Goal: Find specific page/section: Find specific page/section

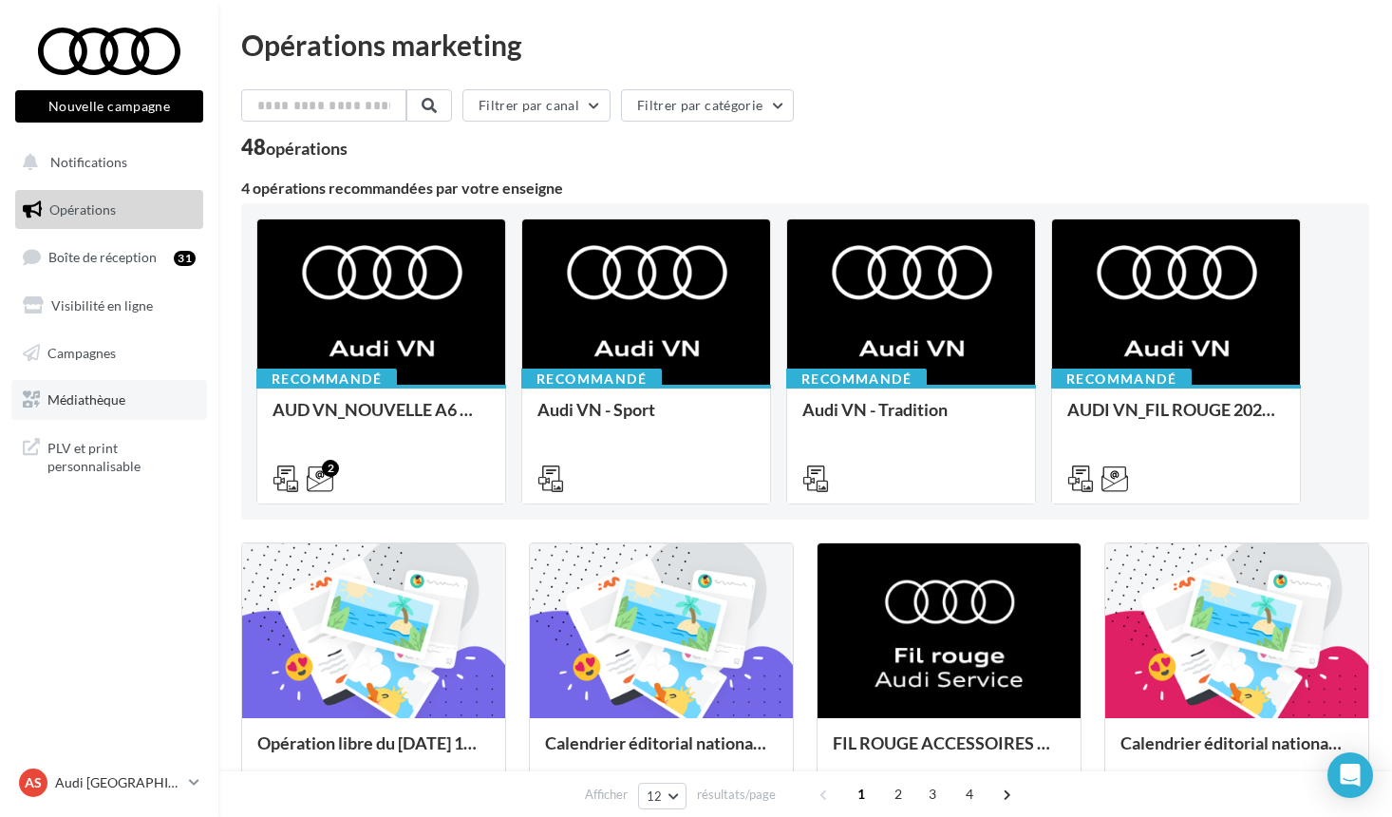
click at [128, 394] on link "Médiathèque" at bounding box center [109, 400] width 196 height 40
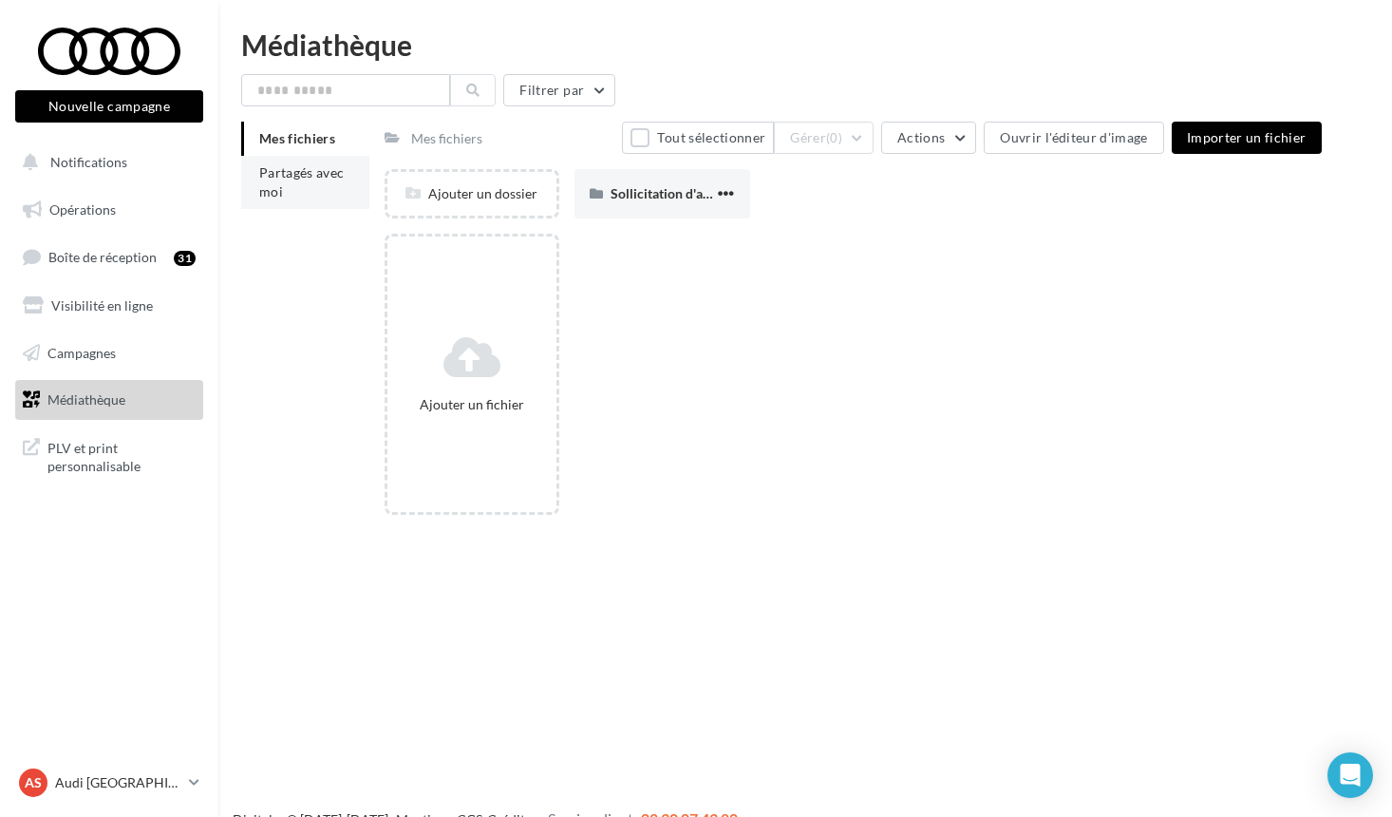
click at [297, 186] on li "Partagés avec moi" at bounding box center [305, 182] width 128 height 53
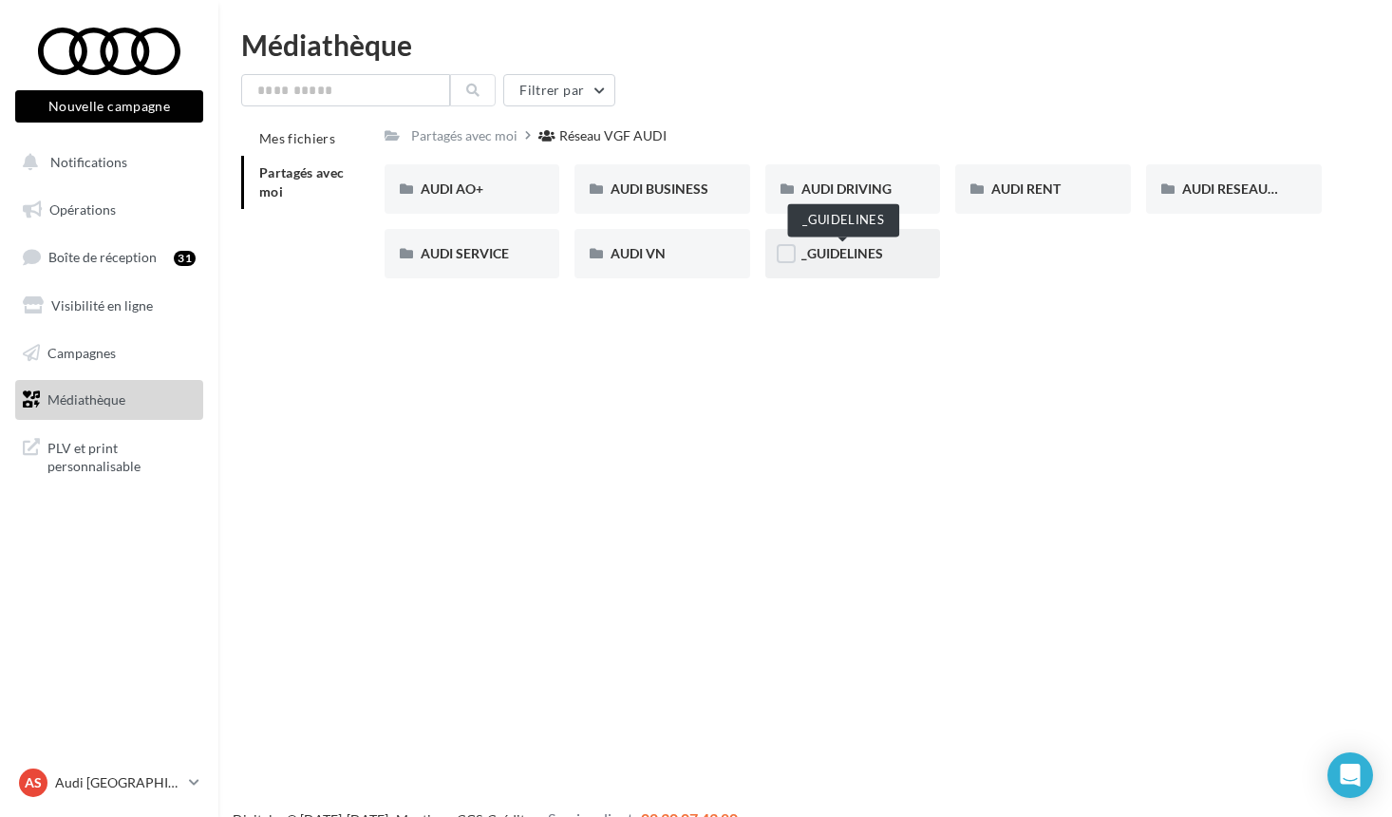
click at [810, 256] on span "_GUIDELINES" at bounding box center [843, 253] width 82 height 16
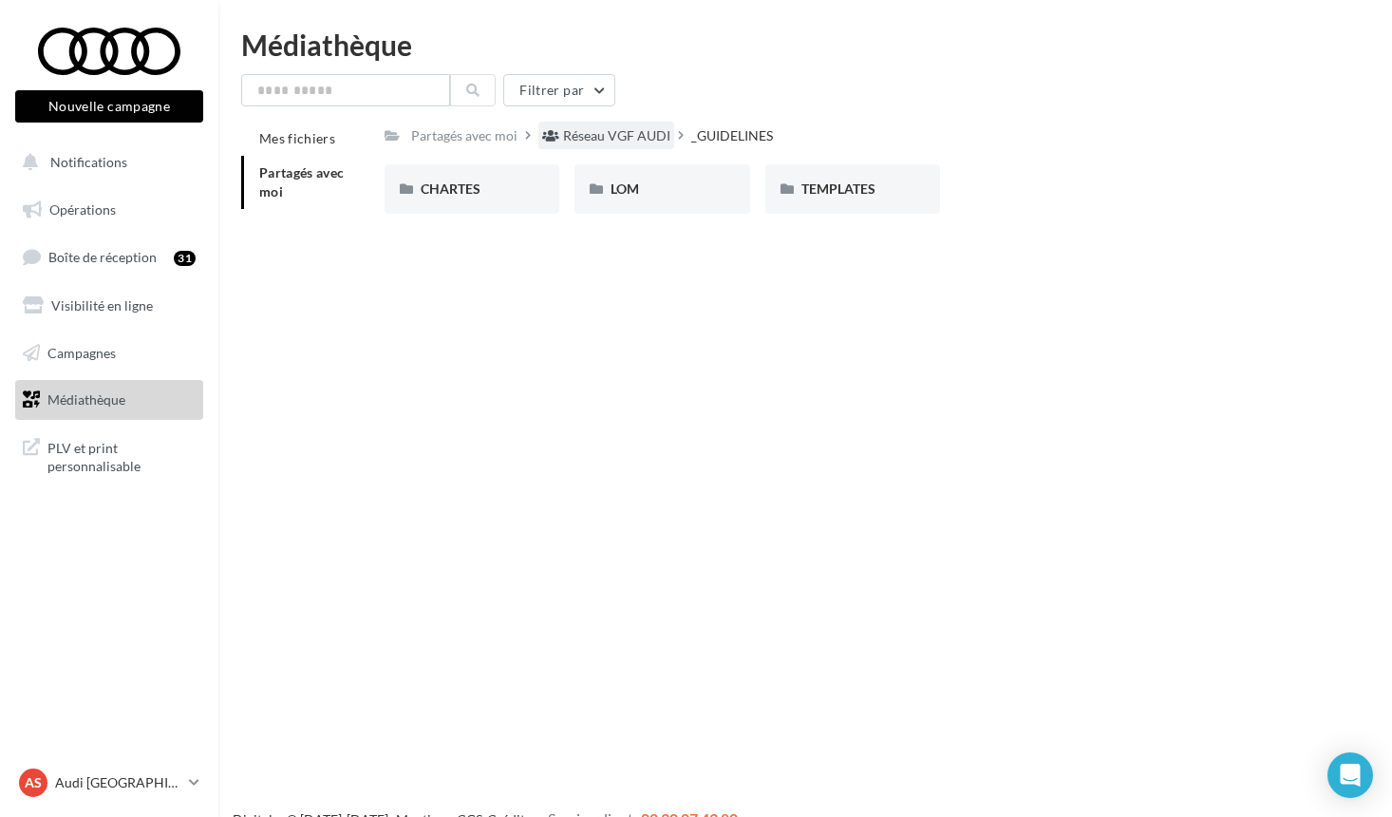
click at [642, 126] on div "Réseau VGF AUDI" at bounding box center [607, 136] width 136 height 28
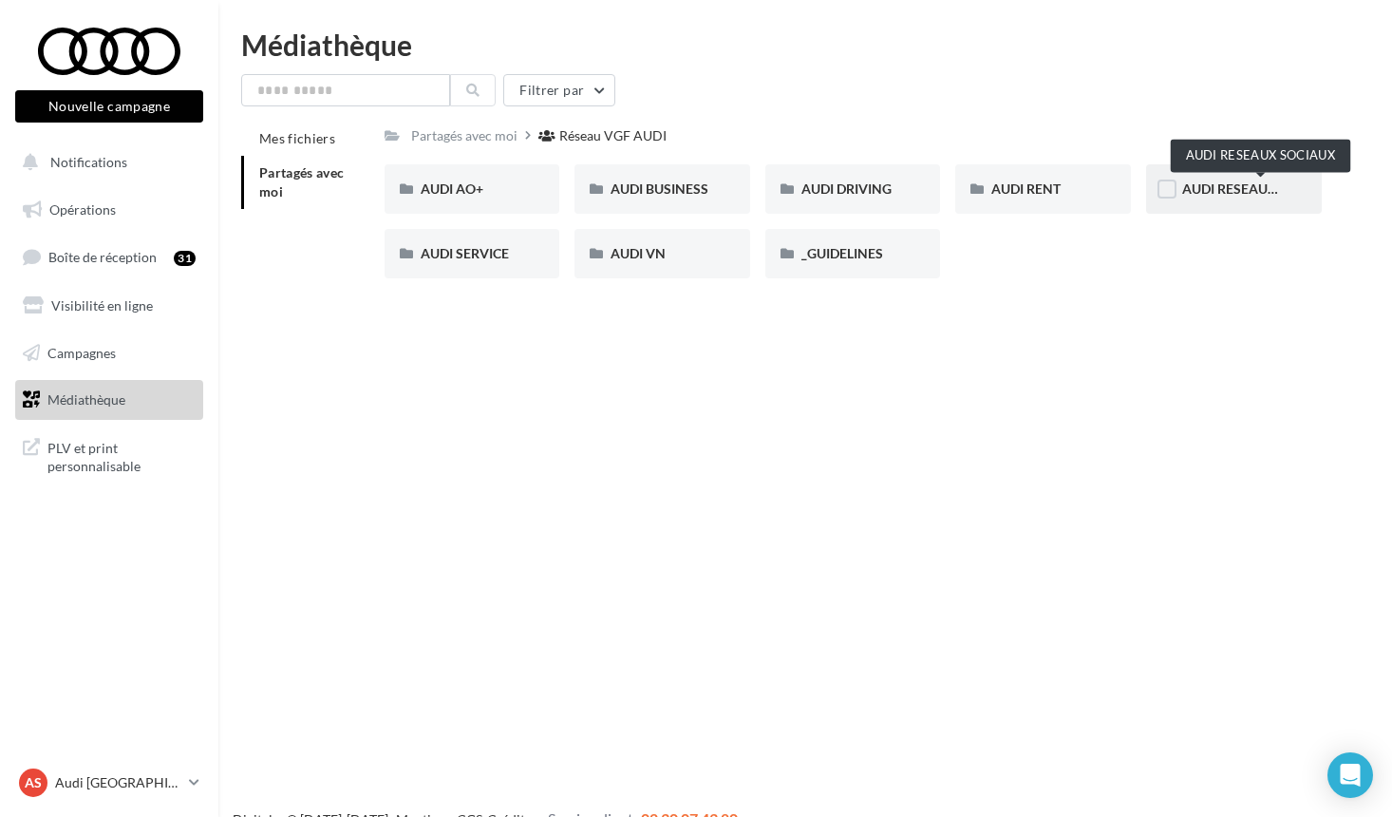
click at [1218, 195] on span "AUDI RESEAUX SOCIAUX" at bounding box center [1261, 188] width 157 height 16
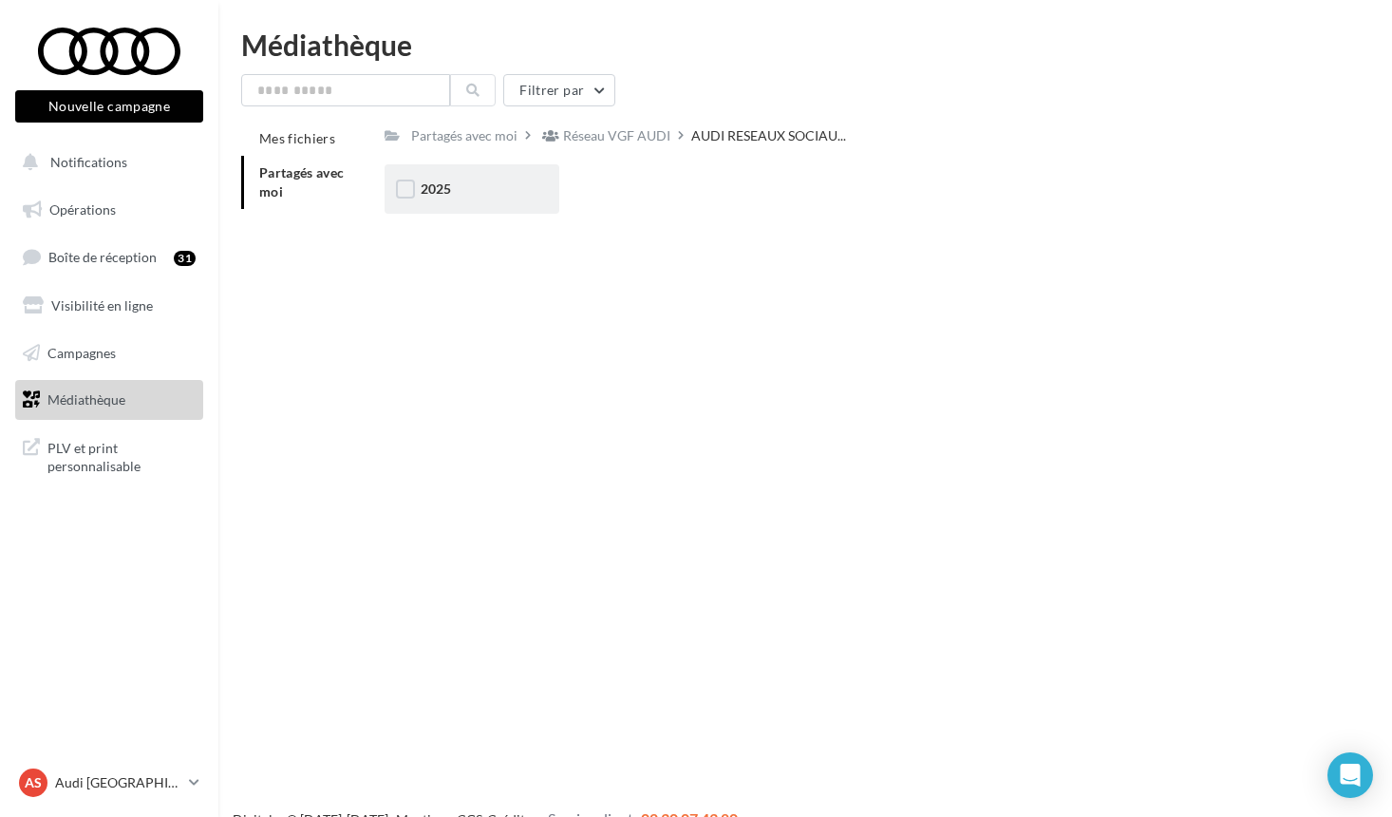
click at [497, 189] on div "2025" at bounding box center [473, 189] width 104 height 19
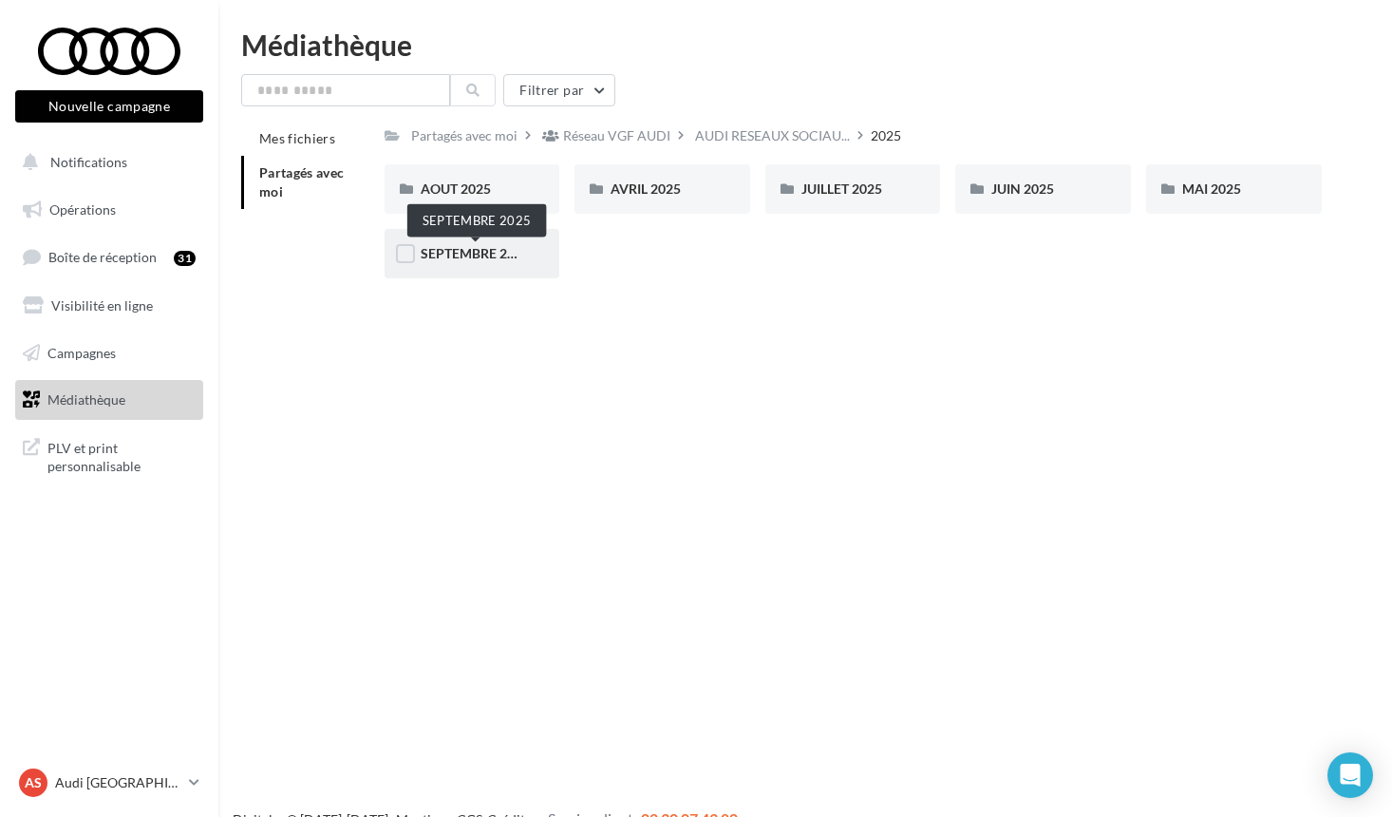
click at [501, 248] on span "SEPTEMBRE 2025" at bounding box center [475, 253] width 109 height 16
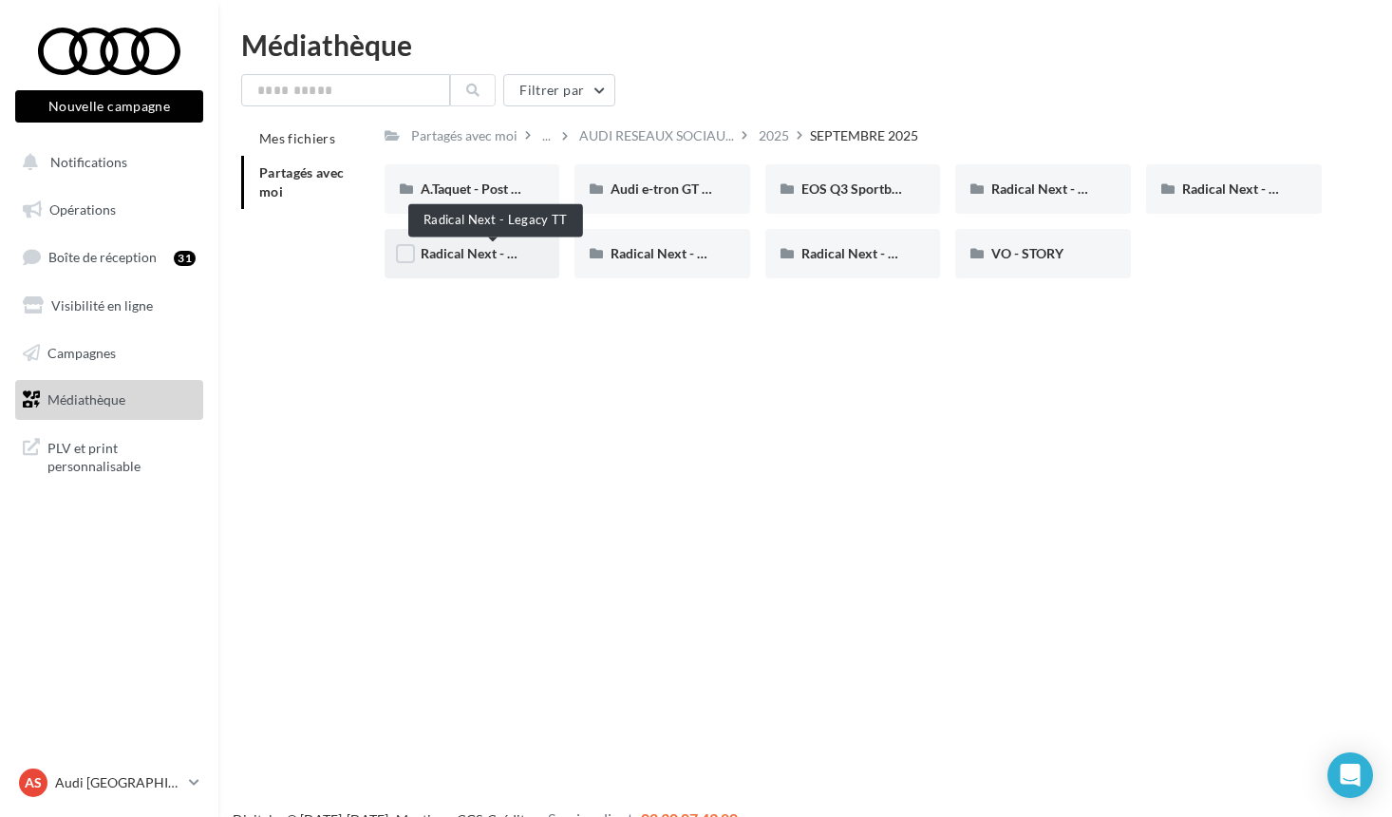
click at [483, 255] on span "Radical Next - Legacy TT" at bounding box center [493, 253] width 144 height 16
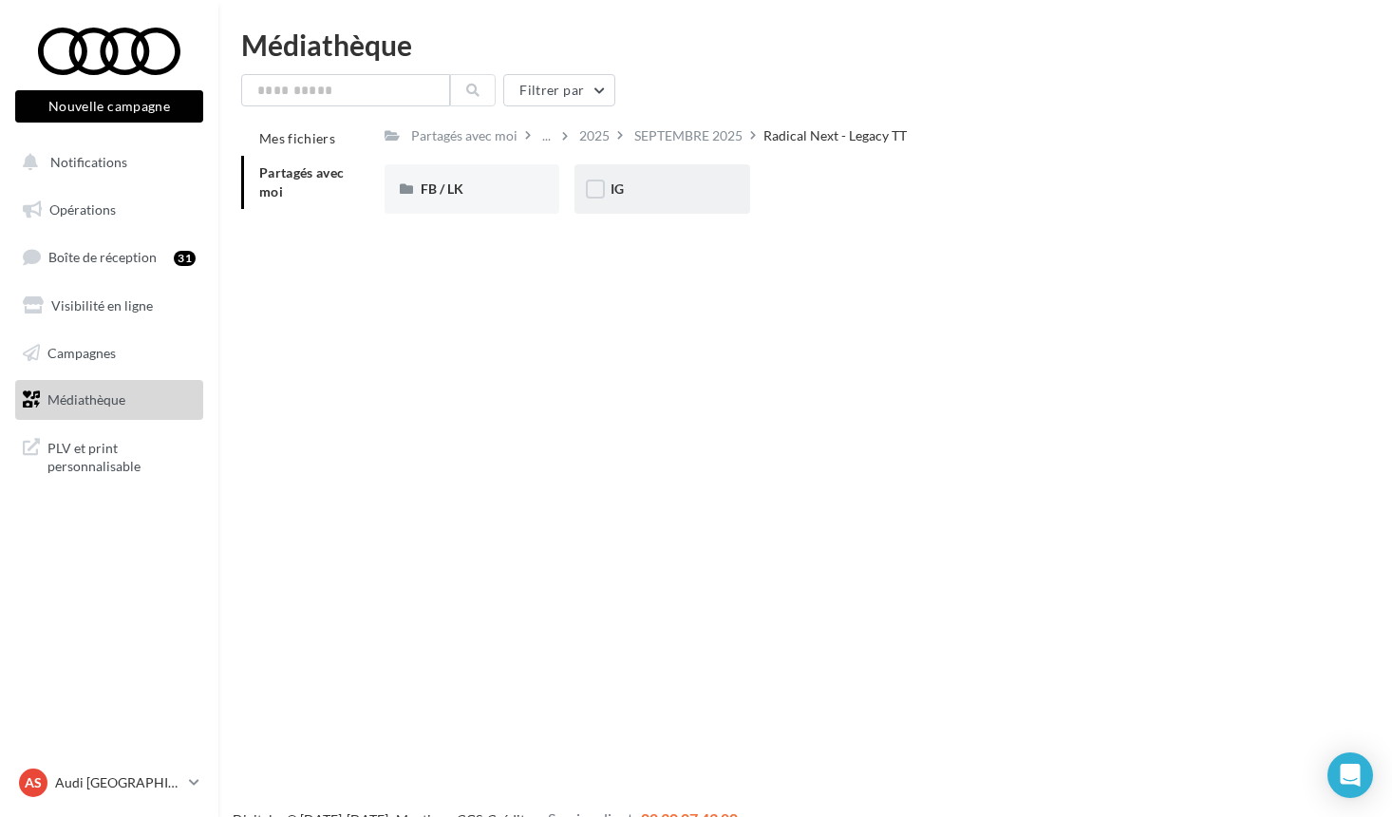
click at [633, 191] on div "IG" at bounding box center [663, 189] width 104 height 19
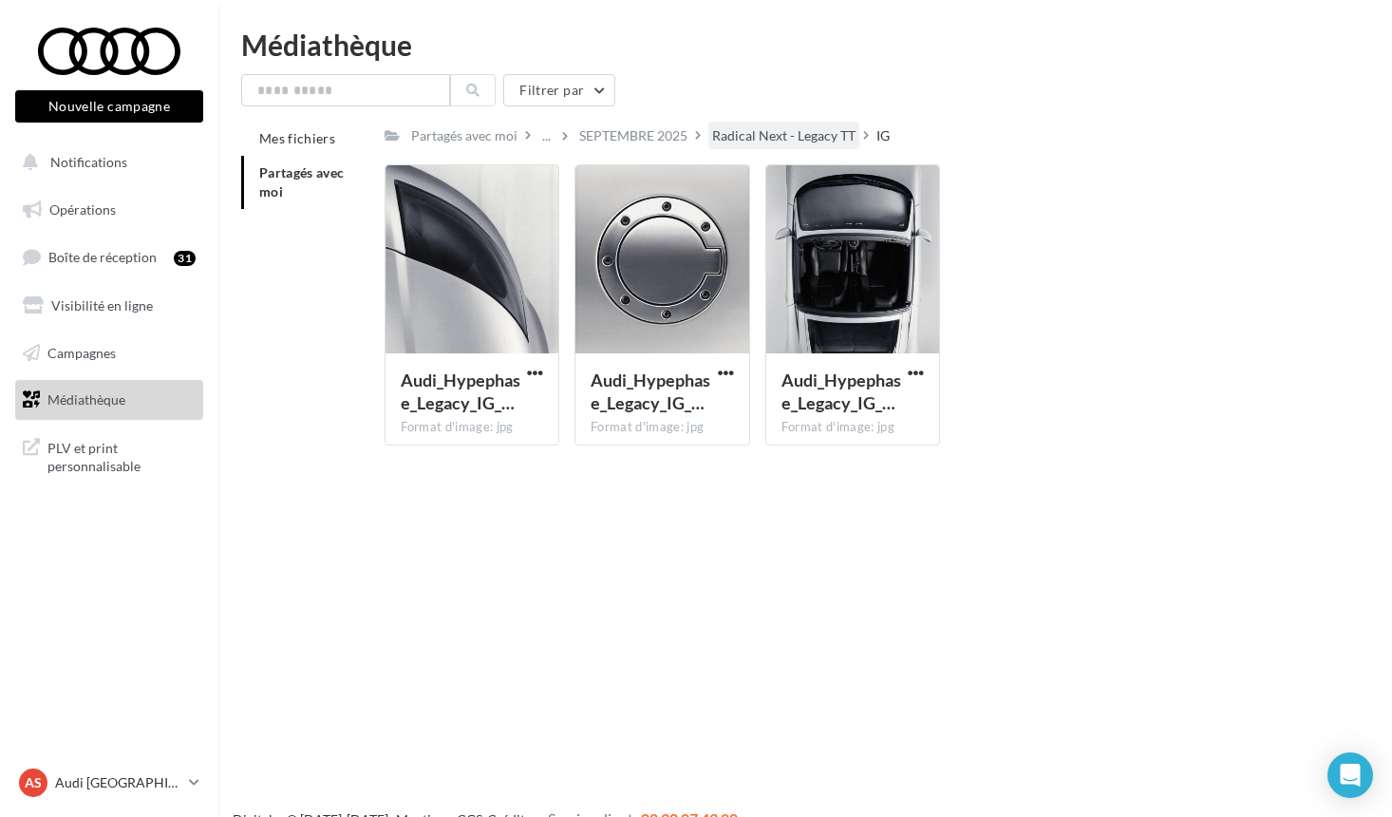
click at [799, 133] on div "Radical Next - Legacy TT" at bounding box center [783, 135] width 143 height 19
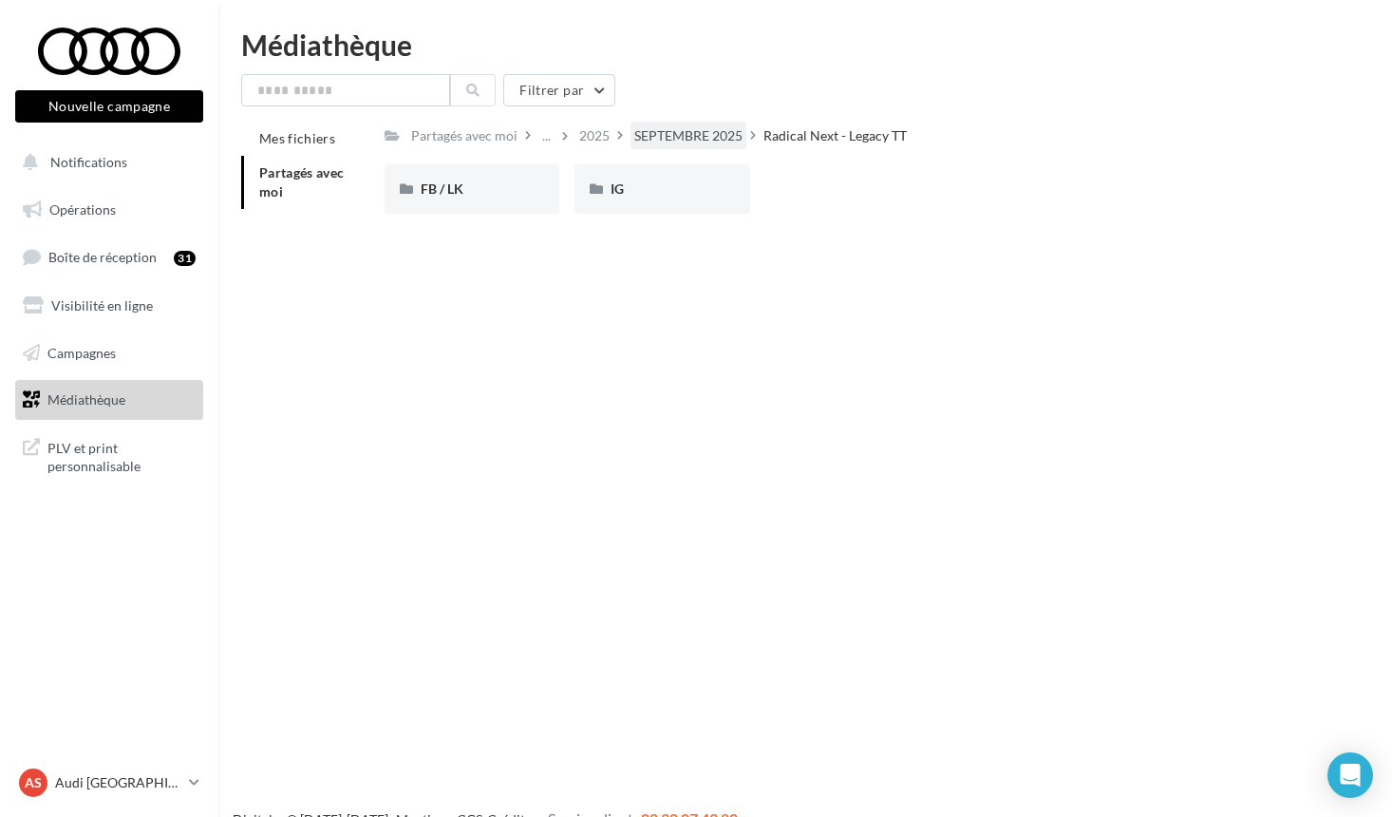
click at [693, 143] on div "SEPTEMBRE 2025" at bounding box center [688, 135] width 108 height 19
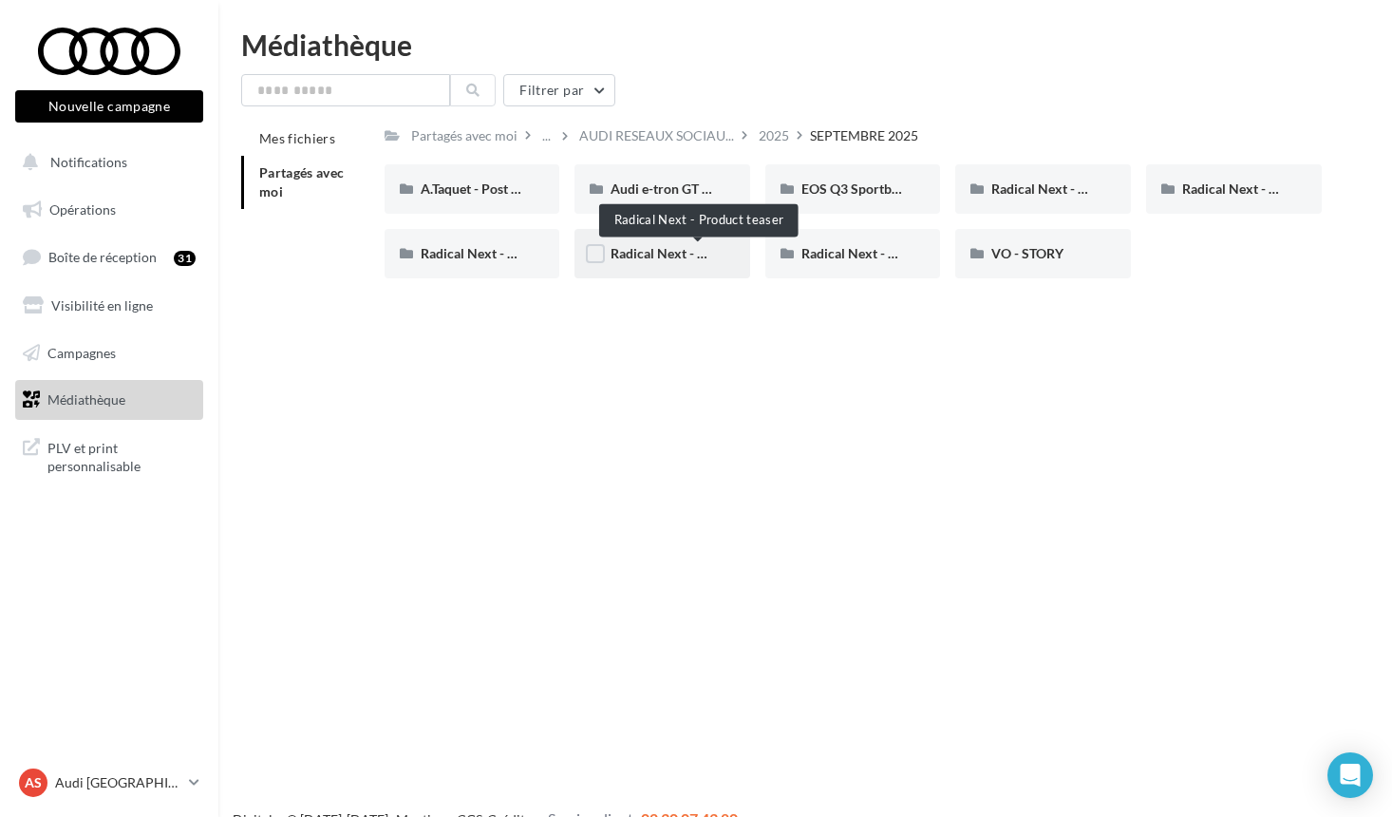
click at [667, 254] on span "Radical Next - Product teaser" at bounding box center [698, 253] width 174 height 16
